Goal: Ask a question: Seek information or help from site administrators or community

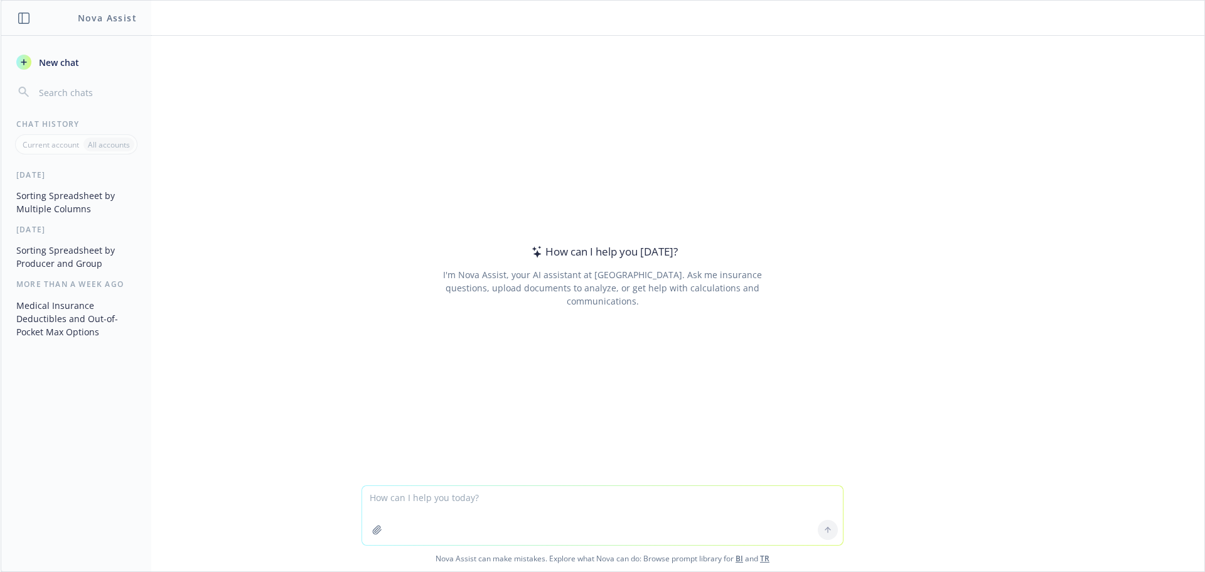
click at [373, 531] on icon "button" at bounding box center [377, 529] width 8 height 8
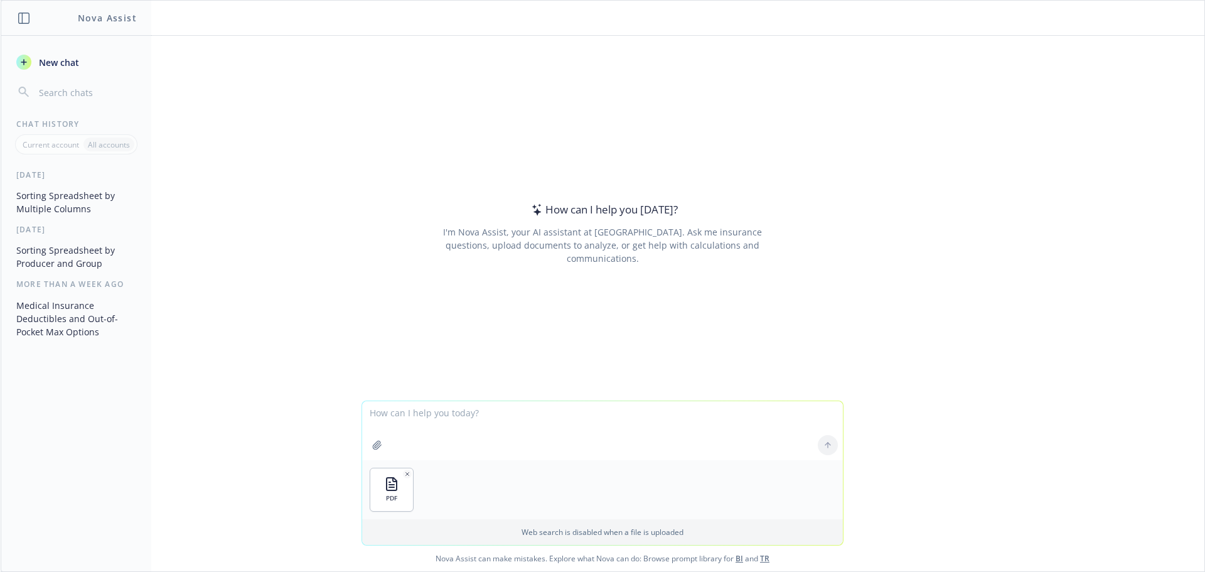
click at [416, 418] on textarea at bounding box center [602, 430] width 481 height 59
type textarea "Can you summarize this into 5 powerpoint slides?"
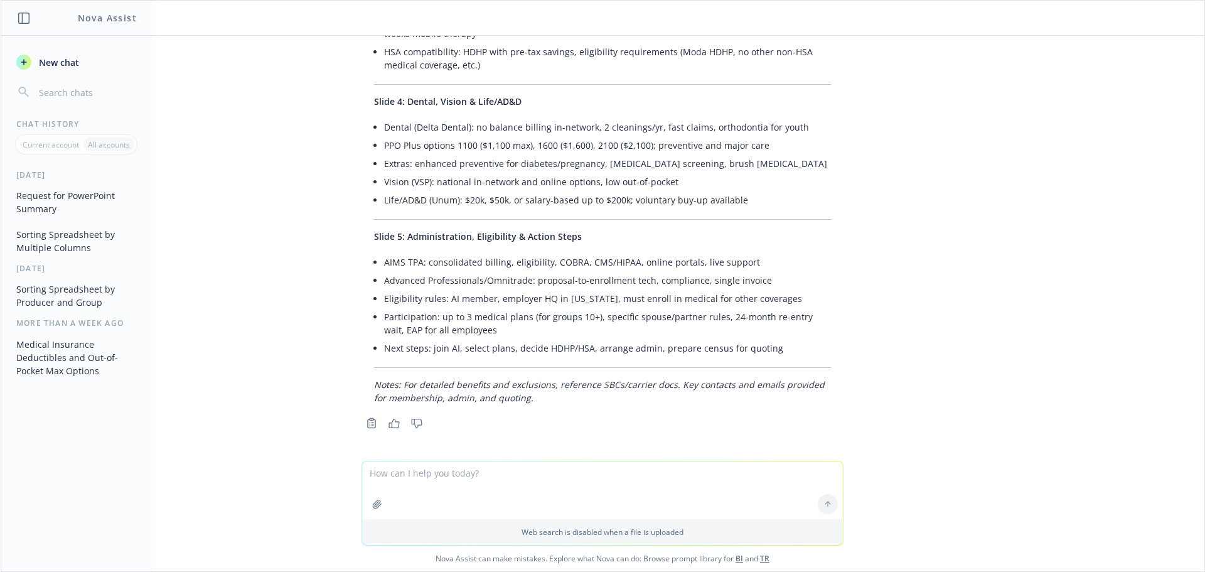
scroll to position [552, 0]
